Goal: Transaction & Acquisition: Purchase product/service

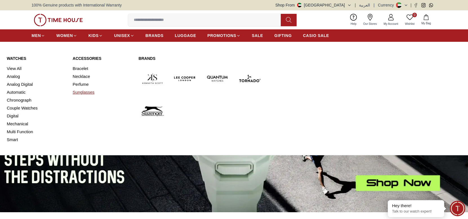
click at [81, 91] on link "Sunglasses" at bounding box center [102, 92] width 59 height 8
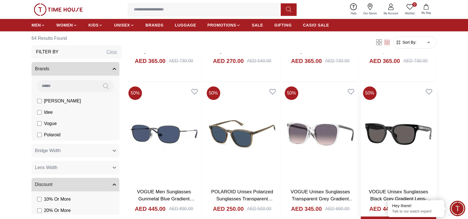
scroll to position [225, 0]
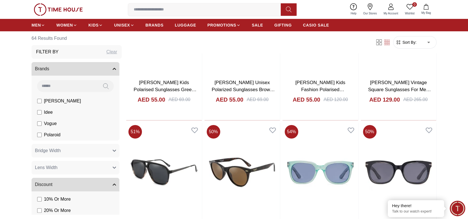
scroll to position [1353, 0]
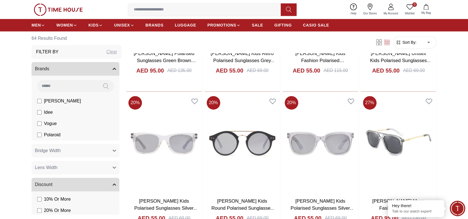
scroll to position [1972, 0]
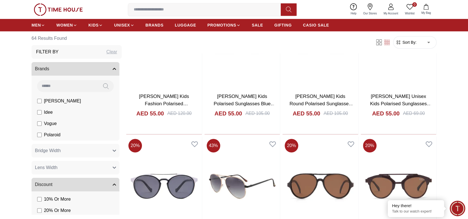
scroll to position [1353, 0]
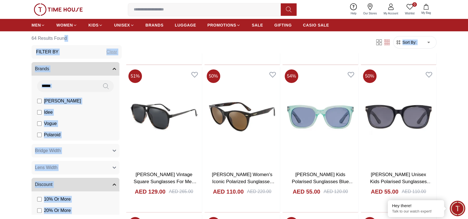
drag, startPoint x: 63, startPoint y: 39, endPoint x: 31, endPoint y: 40, distance: 32.4
click at [82, 34] on h6 "64 Results Found" at bounding box center [77, 39] width 90 height 14
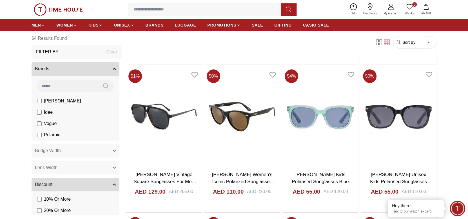
click at [457, 206] on span "Minimize live chat window" at bounding box center [457, 208] width 21 height 21
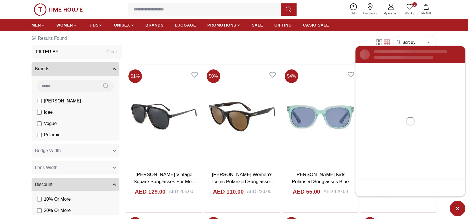
scroll to position [0, 0]
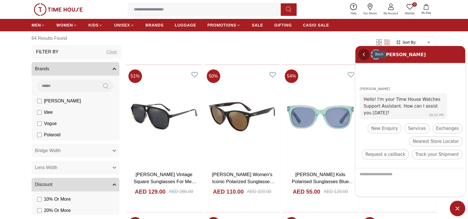
click at [360, 53] on em "Back" at bounding box center [363, 53] width 11 height 11
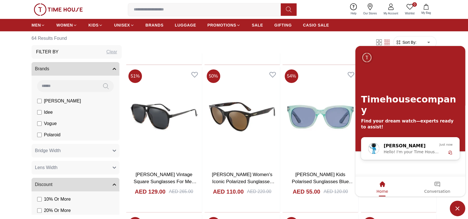
click at [425, 50] on div "Timehousecompany Find your dream watch—experts ready to assist!" at bounding box center [411, 91] width 110 height 91
